Goal: Transaction & Acquisition: Subscribe to service/newsletter

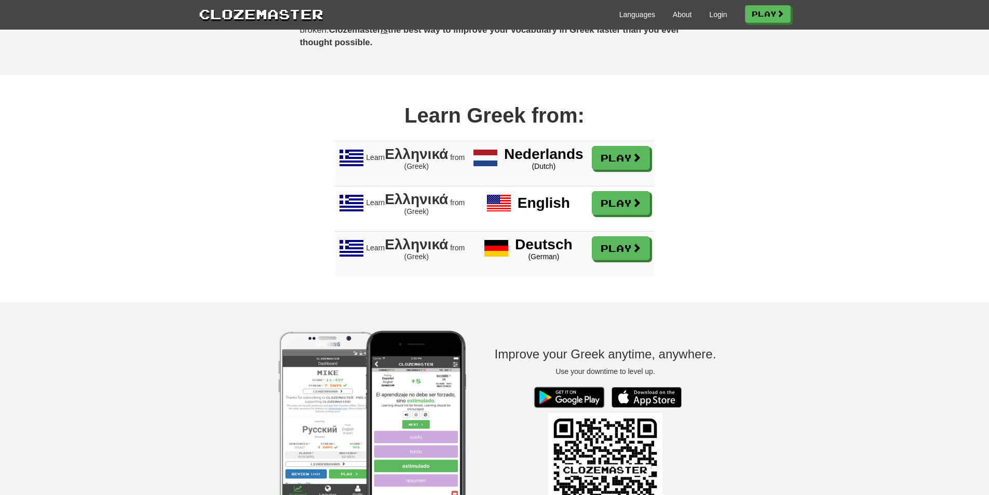
scroll to position [727, 0]
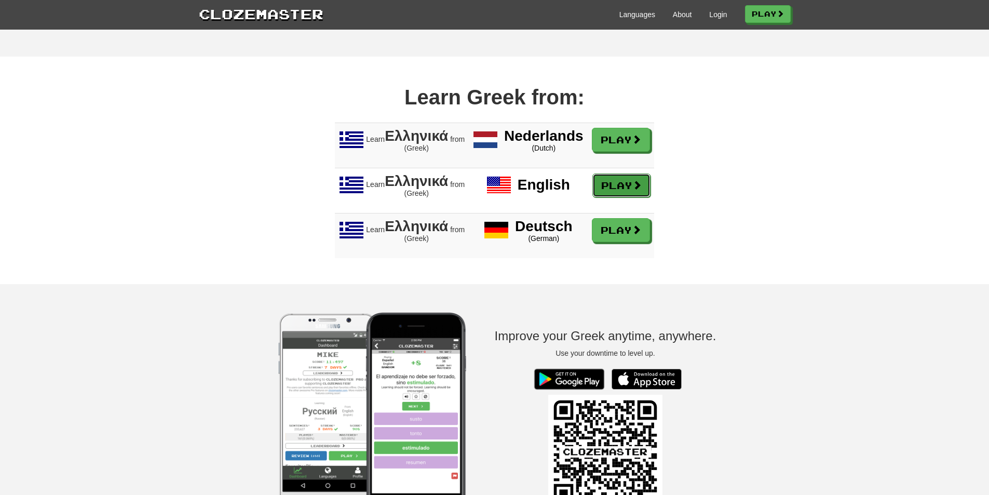
click at [621, 186] on link "Play" at bounding box center [621, 185] width 58 height 24
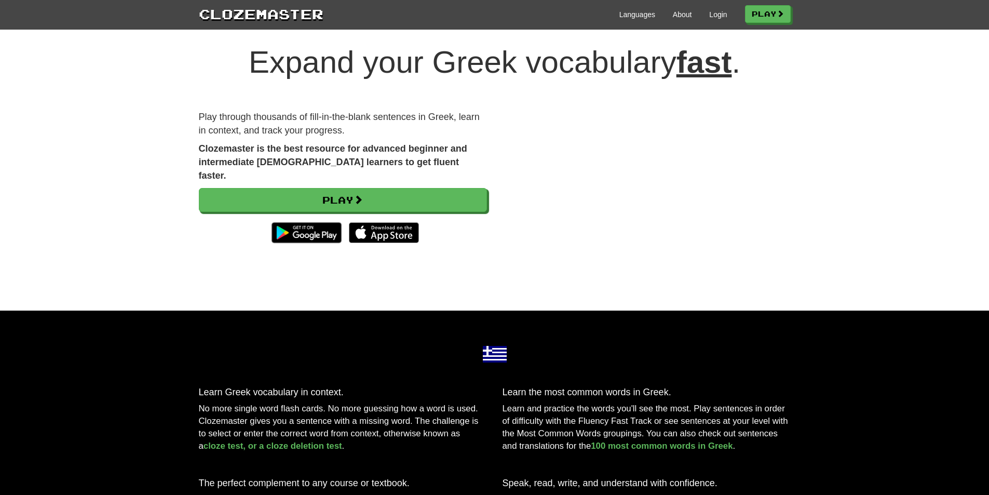
scroll to position [0, 0]
